Goal: Check status: Check status

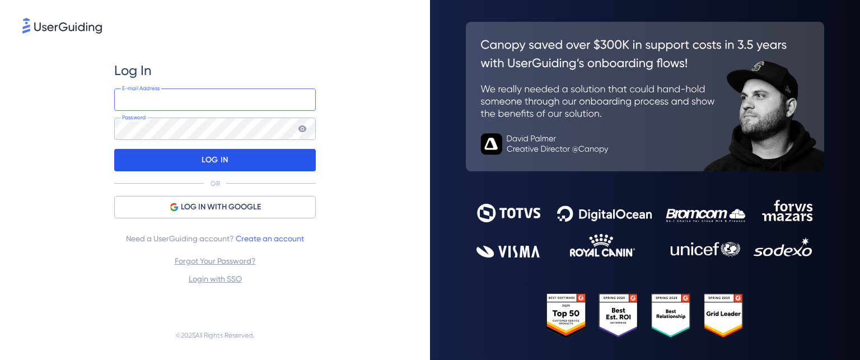
type input "[EMAIL_ADDRESS][PERSON_NAME][DOMAIN_NAME]"
click at [238, 156] on div "LOG IN" at bounding box center [214, 160] width 201 height 22
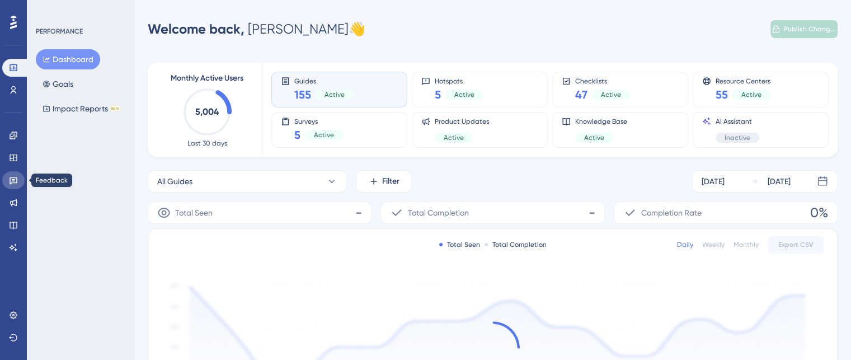
drag, startPoint x: 9, startPoint y: 178, endPoint x: 138, endPoint y: 185, distance: 128.9
click at [9, 178] on icon at bounding box center [13, 180] width 9 height 9
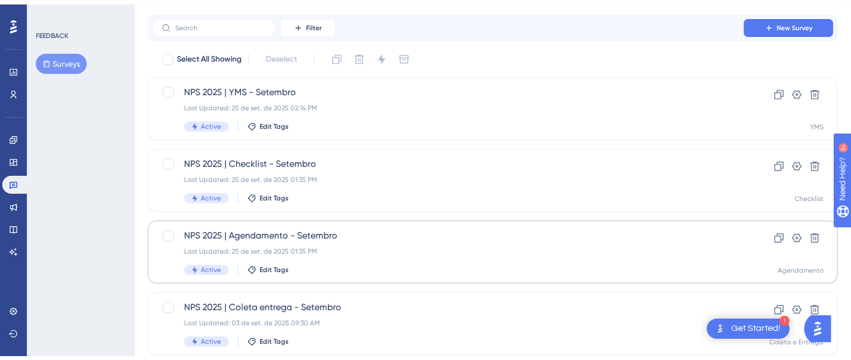
scroll to position [56, 0]
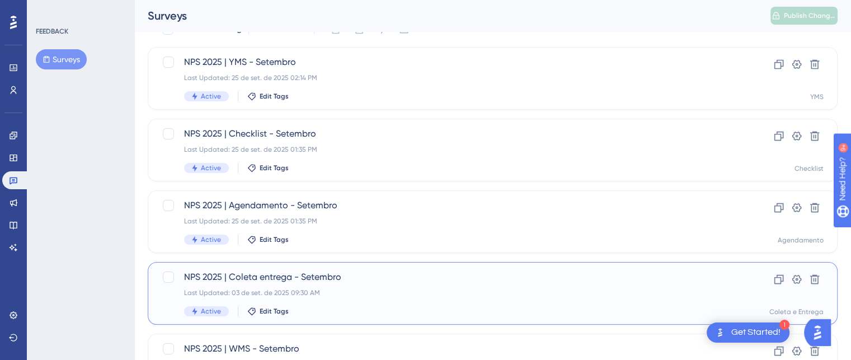
click at [335, 277] on span "NPS 2025 | Coleta entrega - Setembro" at bounding box center [448, 276] width 528 height 13
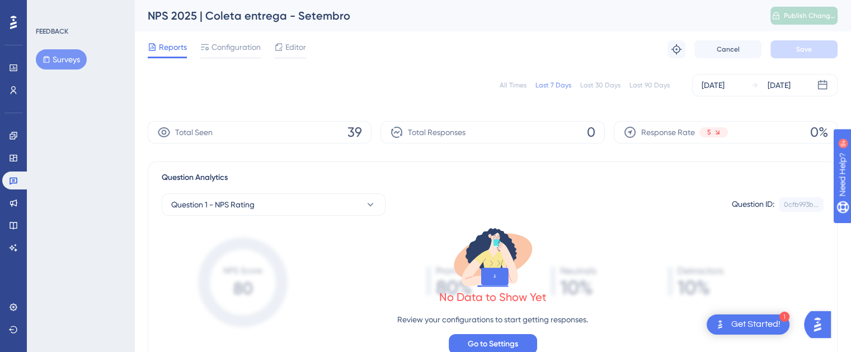
click at [516, 83] on div "All Times" at bounding box center [513, 85] width 27 height 9
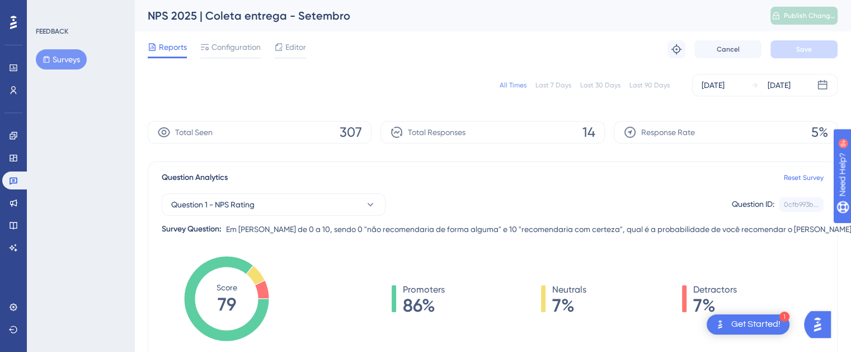
scroll to position [112, 0]
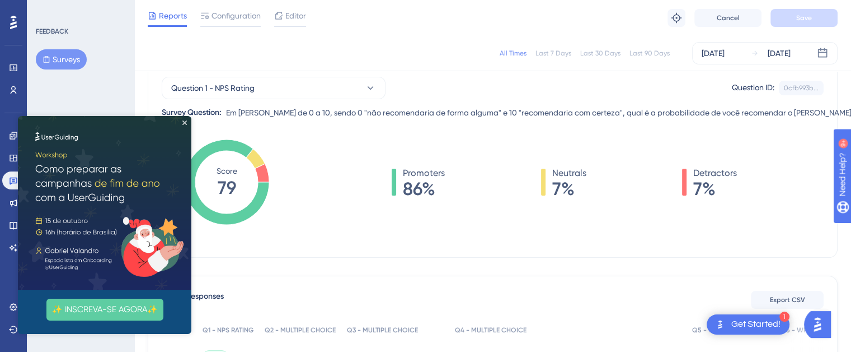
click at [183, 125] on div "✨ INSCREVA-SE AGORA✨" at bounding box center [105, 225] width 174 height 218
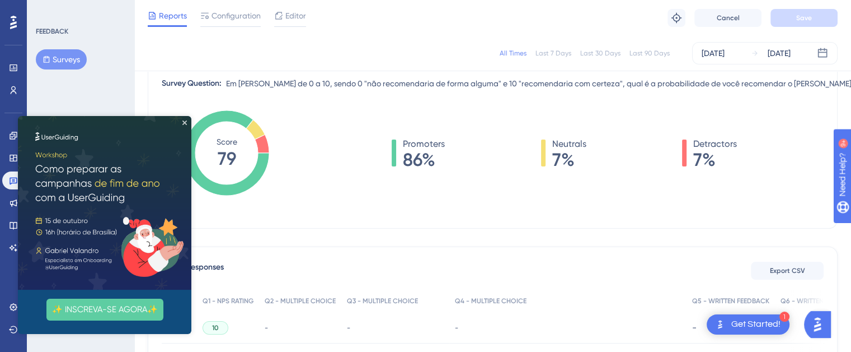
scroll to position [168, 0]
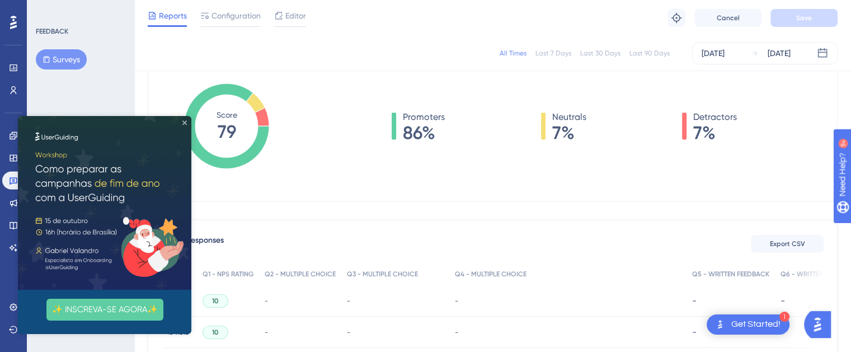
drag, startPoint x: 184, startPoint y: 123, endPoint x: 201, endPoint y: 239, distance: 117.8
click at [184, 123] on icon "Close Preview" at bounding box center [184, 122] width 4 height 4
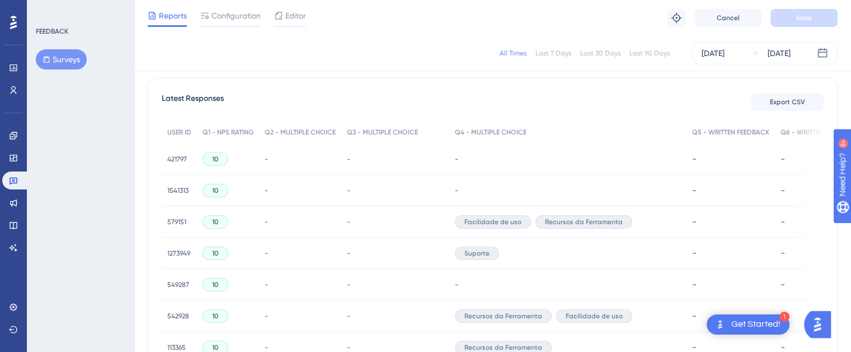
scroll to position [336, 0]
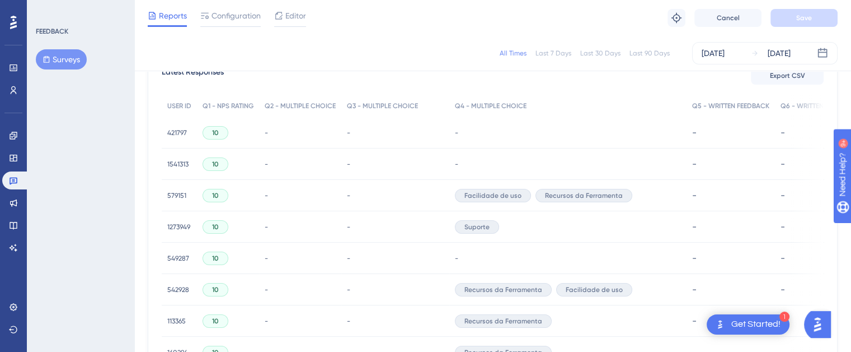
click at [168, 134] on span "421797" at bounding box center [177, 132] width 20 height 9
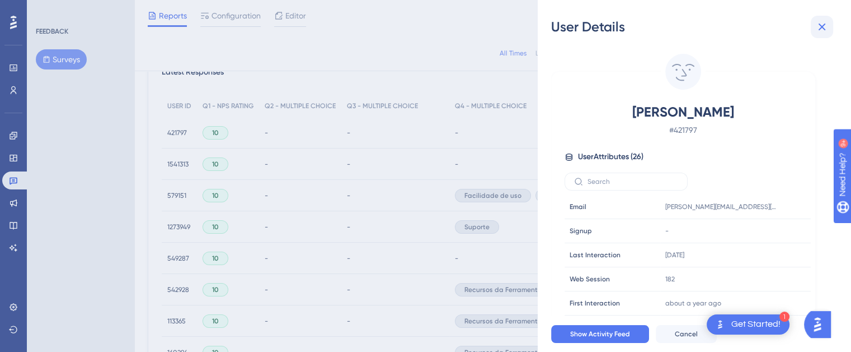
click at [824, 24] on icon at bounding box center [822, 27] width 7 height 7
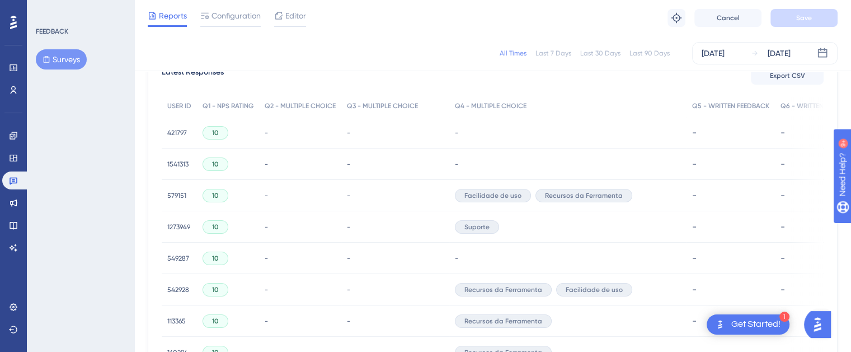
click at [177, 162] on span "1541313" at bounding box center [177, 164] width 21 height 9
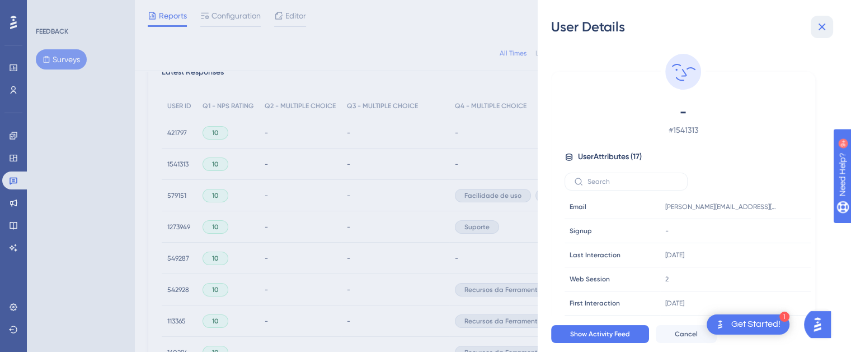
click at [819, 25] on icon at bounding box center [822, 27] width 7 height 7
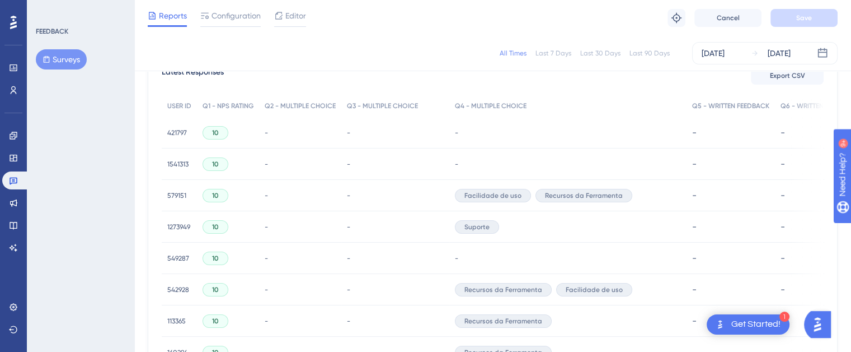
click at [175, 197] on span "579151" at bounding box center [176, 195] width 19 height 9
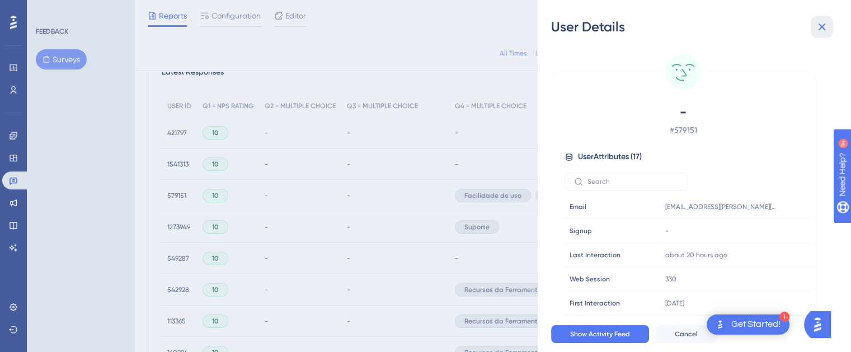
click at [824, 26] on icon at bounding box center [822, 26] width 13 height 13
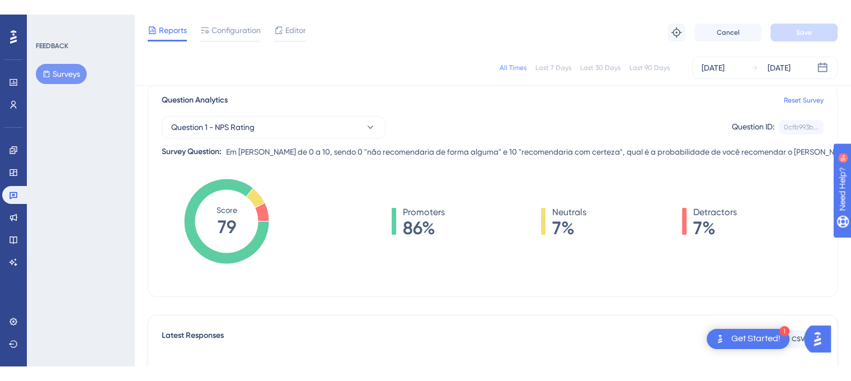
scroll to position [112, 0]
